Goal: Task Accomplishment & Management: Use online tool/utility

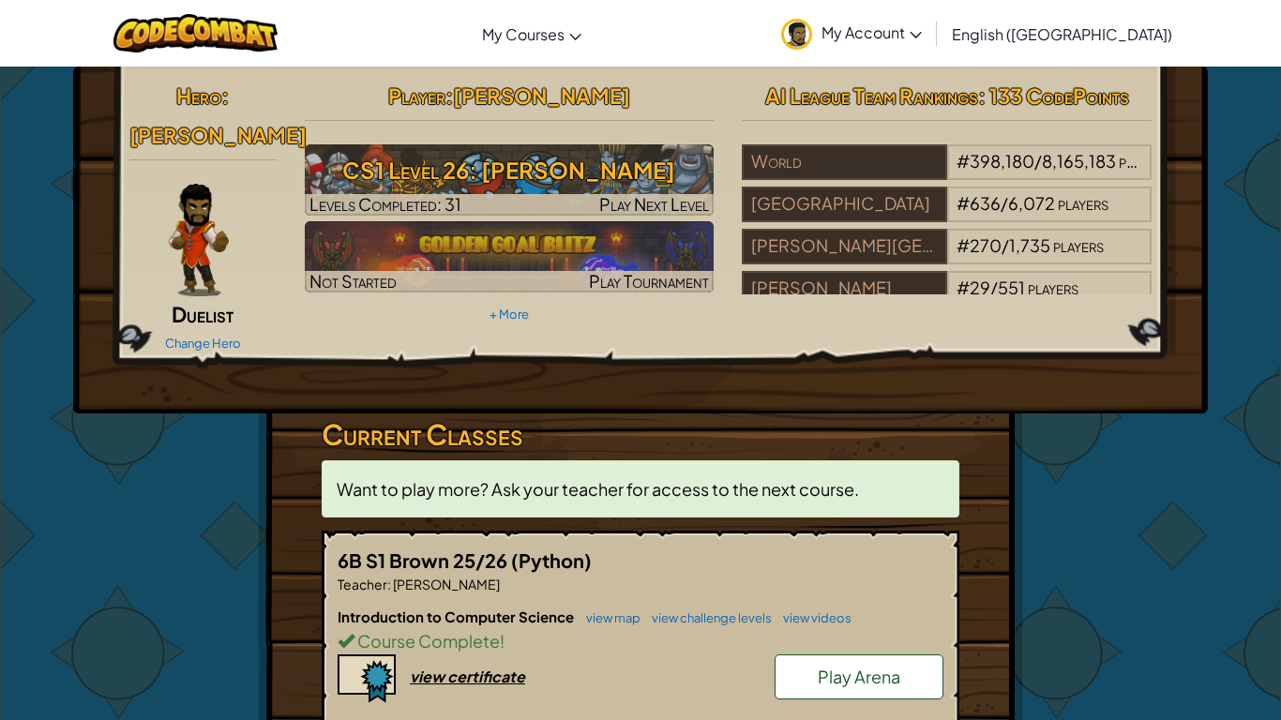
click at [704, 348] on div "Hero : [PERSON_NAME] Duelist Change Hero Player : [PERSON_NAME] CS1 Level 26: […" at bounding box center [640, 240] width 1135 height 347
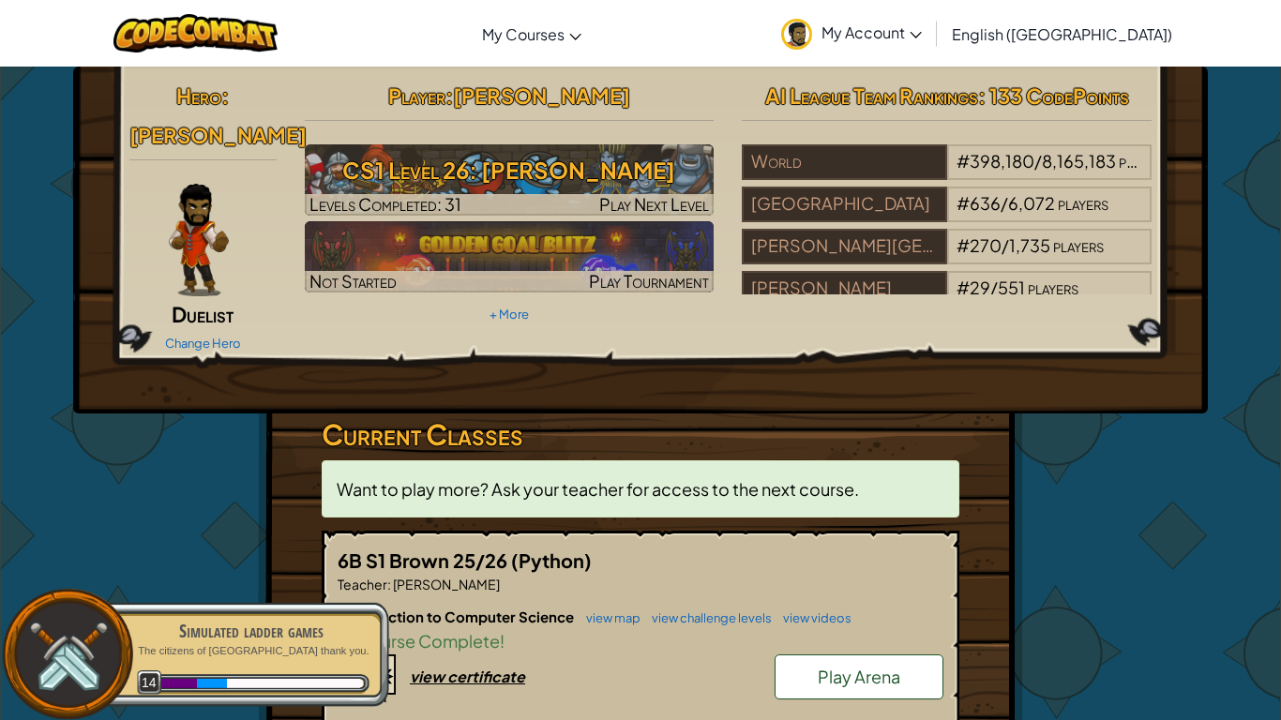
click at [425, 704] on div at bounding box center [641, 707] width 606 height 6
click at [390, 655] on img at bounding box center [367, 679] width 58 height 49
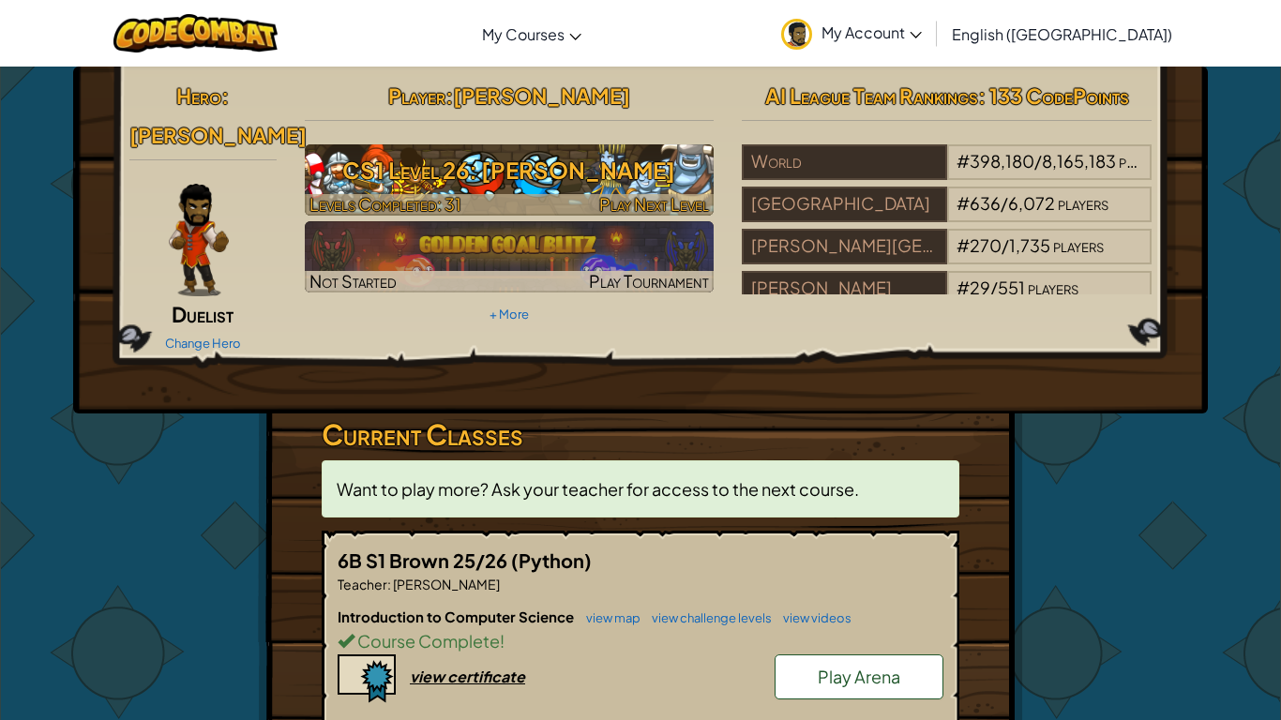
click at [552, 180] on h3 "CS1 Level 26: [PERSON_NAME]" at bounding box center [510, 170] width 410 height 42
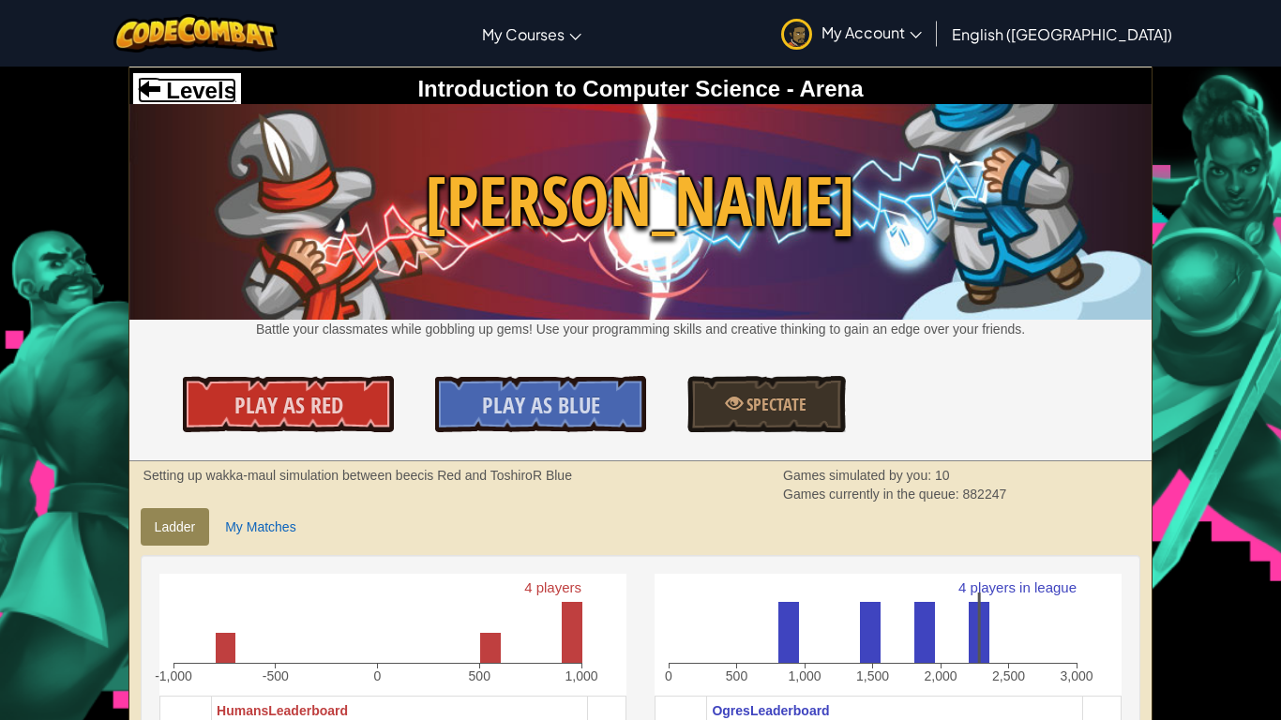
click at [204, 85] on span "Levels" at bounding box center [198, 90] width 76 height 25
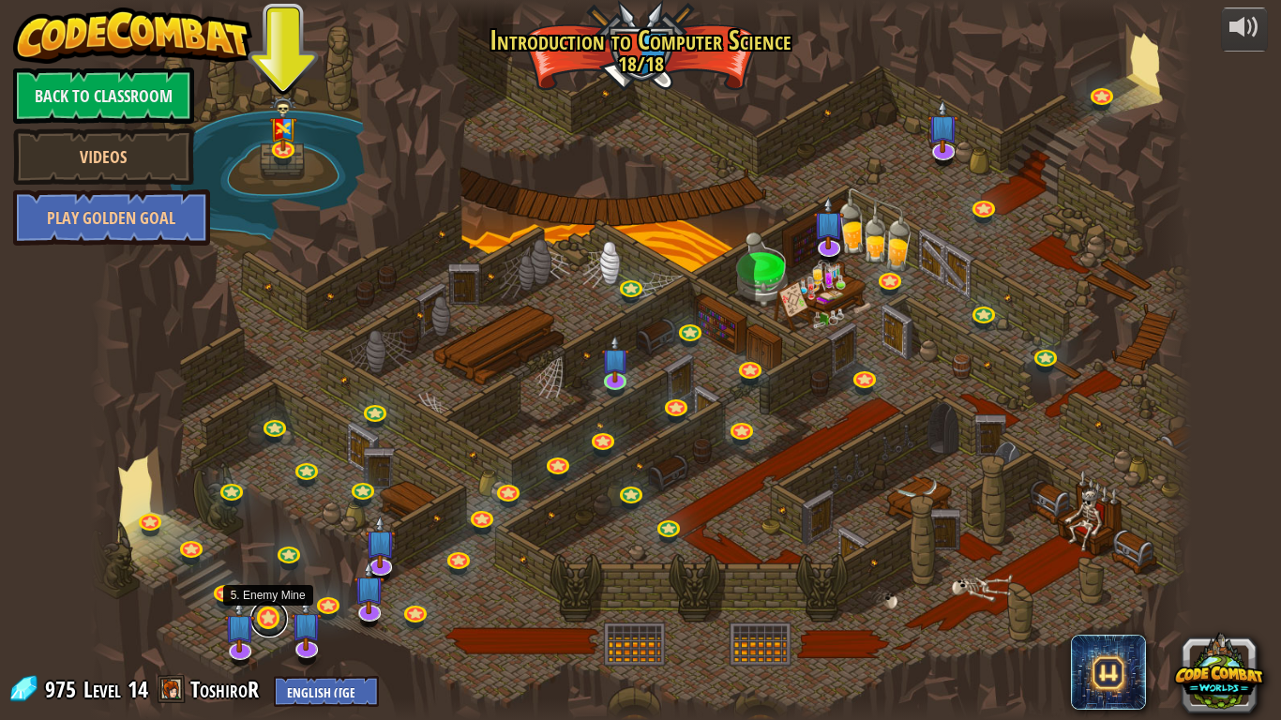
click at [272, 616] on link at bounding box center [269, 619] width 38 height 38
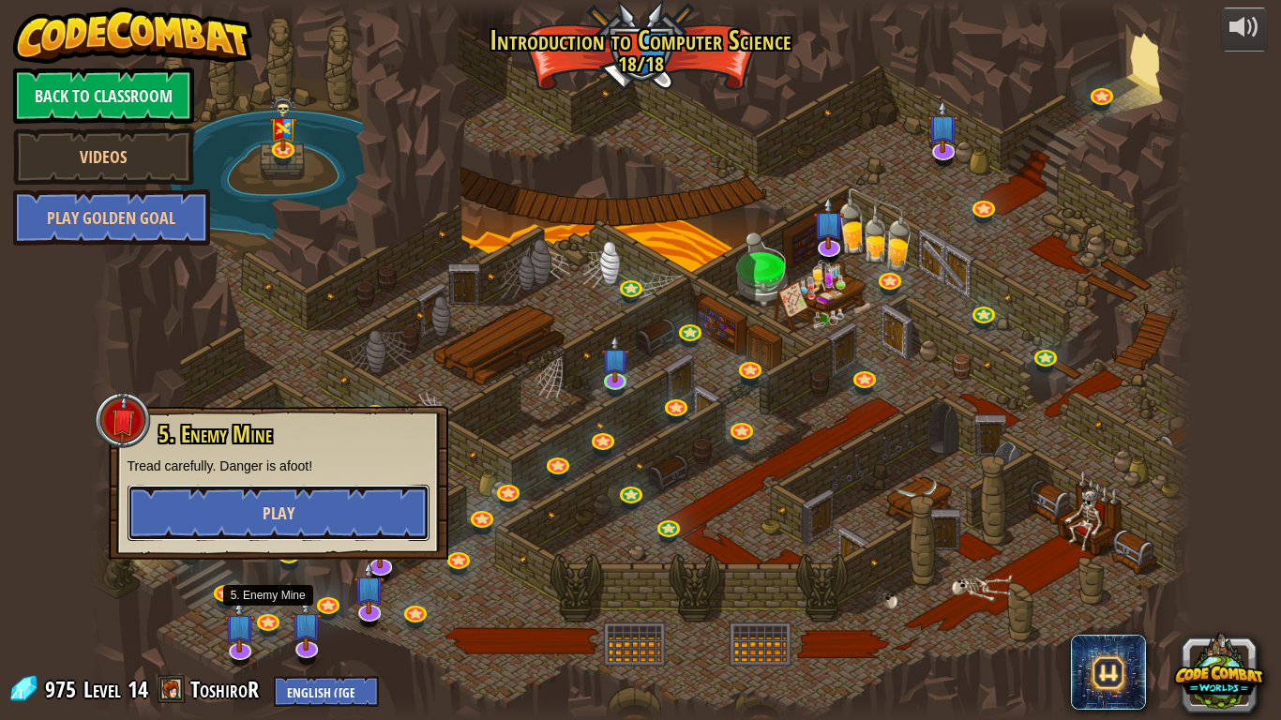
click at [332, 514] on button "Play" at bounding box center [279, 513] width 302 height 56
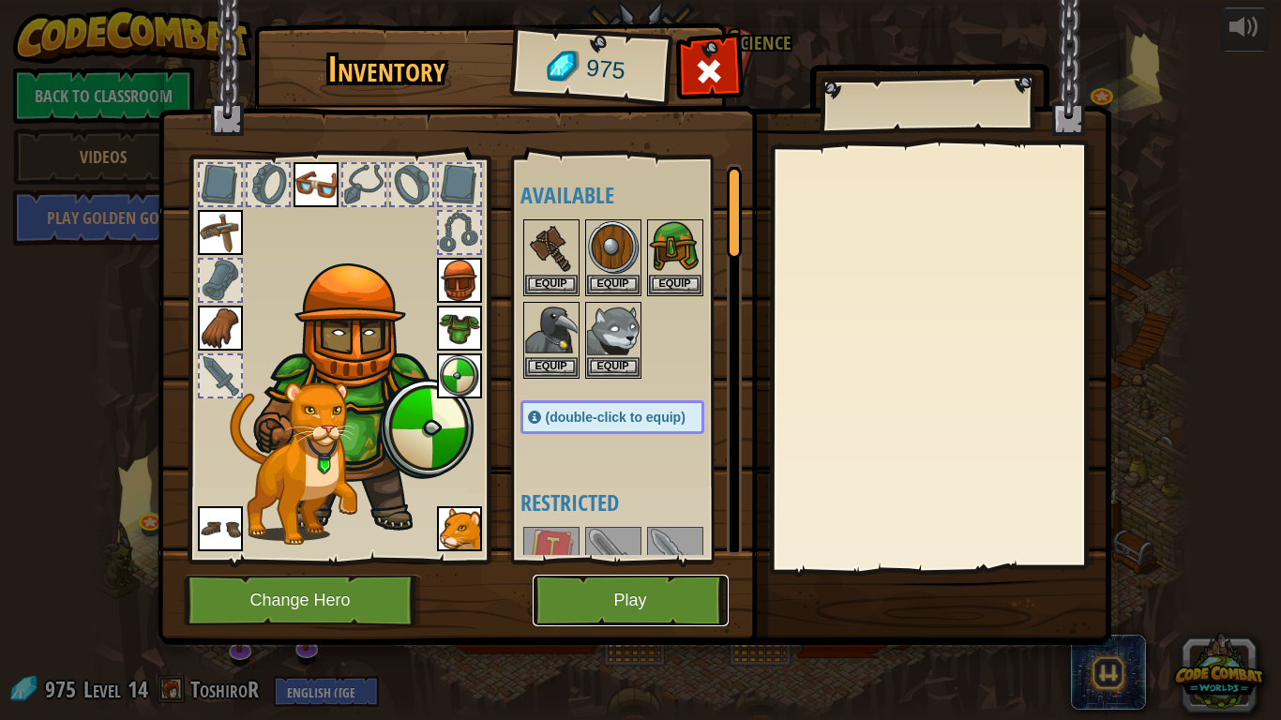
click at [645, 611] on button "Play" at bounding box center [631, 601] width 196 height 52
